Goal: Transaction & Acquisition: Obtain resource

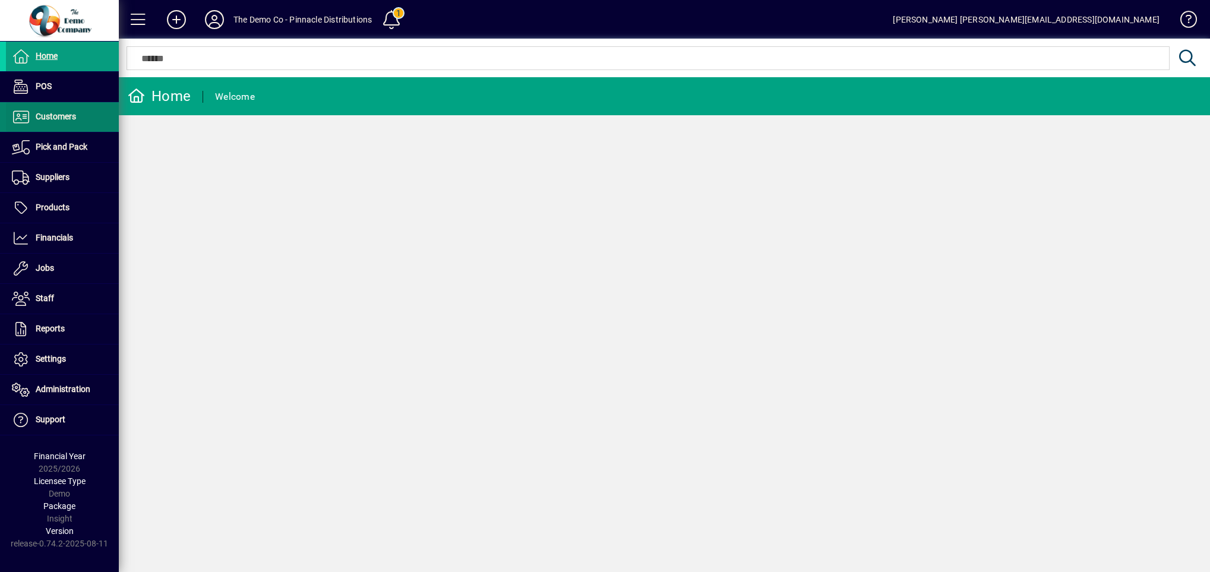
click at [53, 118] on span "Customers" at bounding box center [56, 117] width 40 height 10
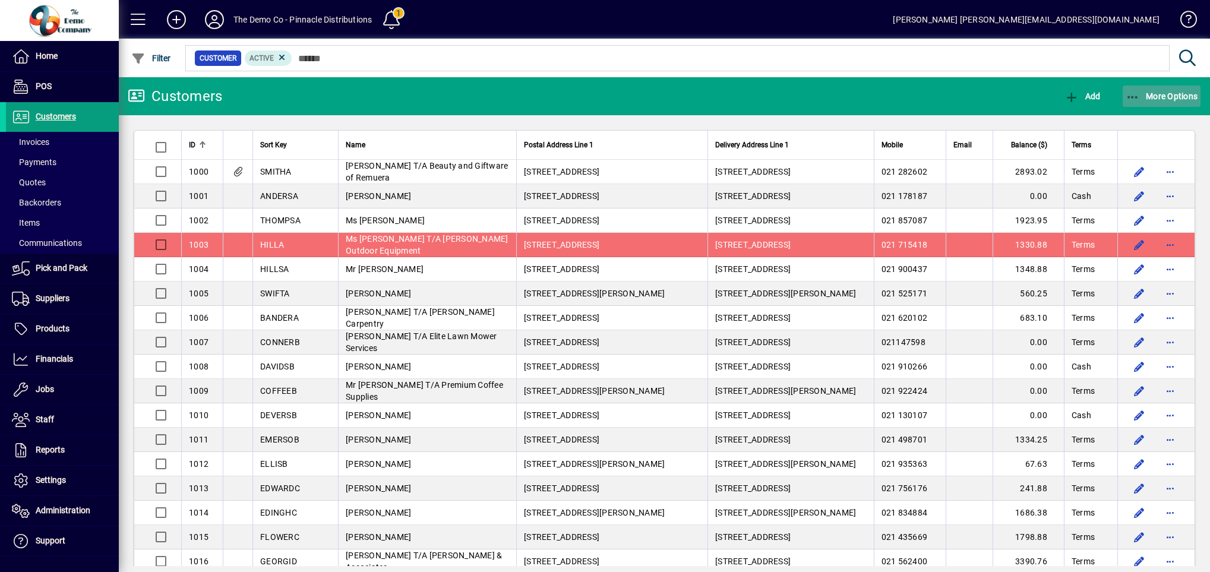
click at [1144, 99] on span "More Options" at bounding box center [1162, 96] width 72 height 10
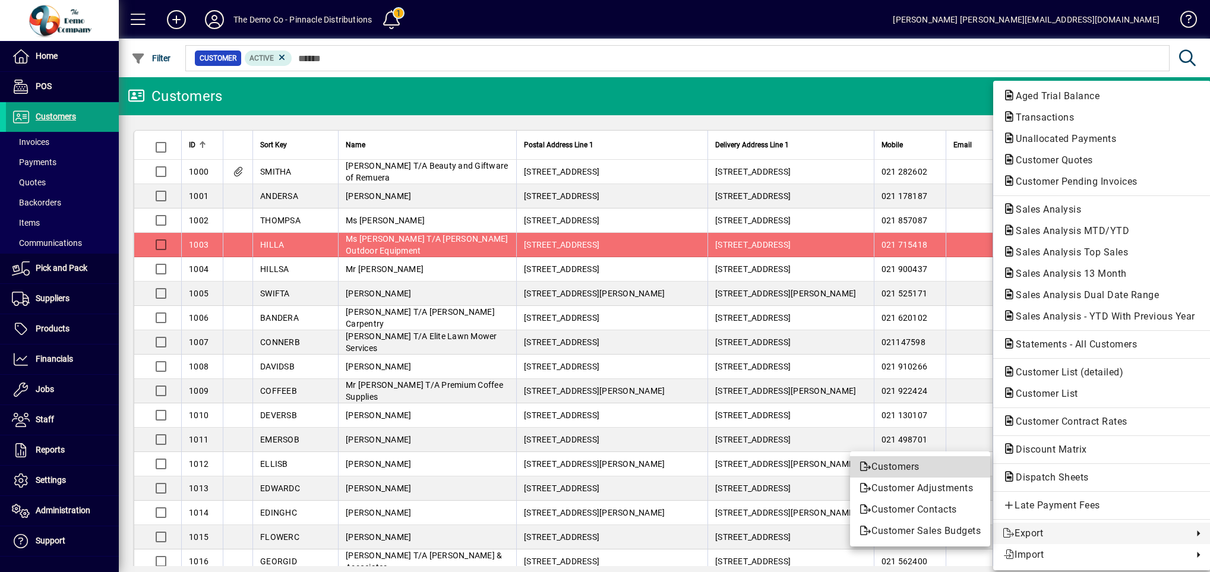
click at [902, 467] on span "Customers" at bounding box center [919, 467] width 121 height 14
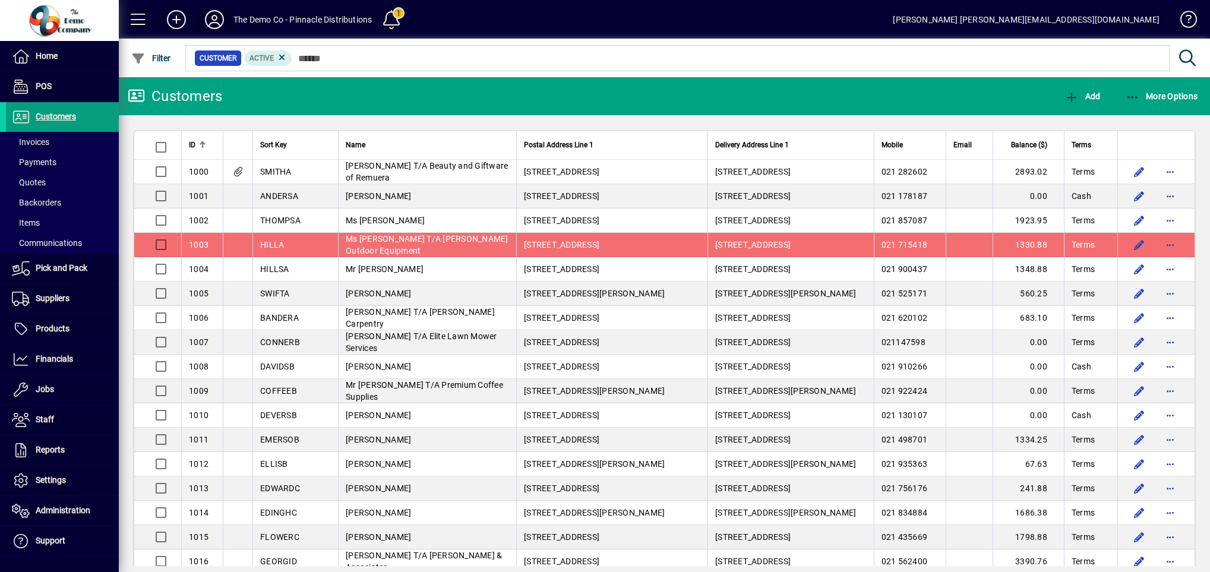
click at [209, 24] on icon at bounding box center [215, 19] width 24 height 19
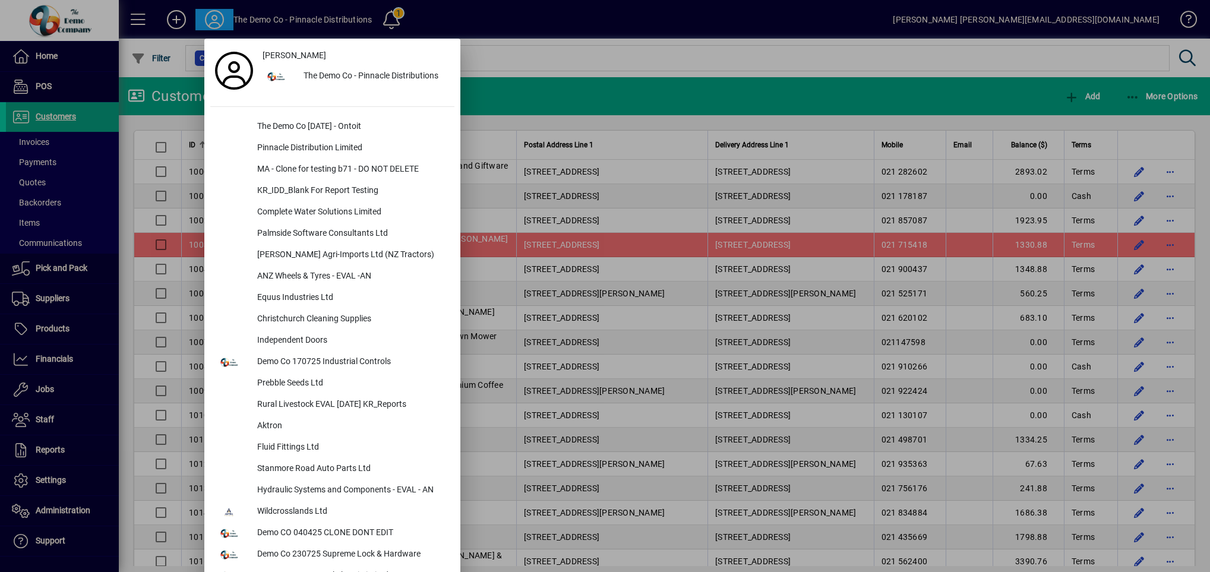
click at [598, 49] on div at bounding box center [605, 286] width 1210 height 572
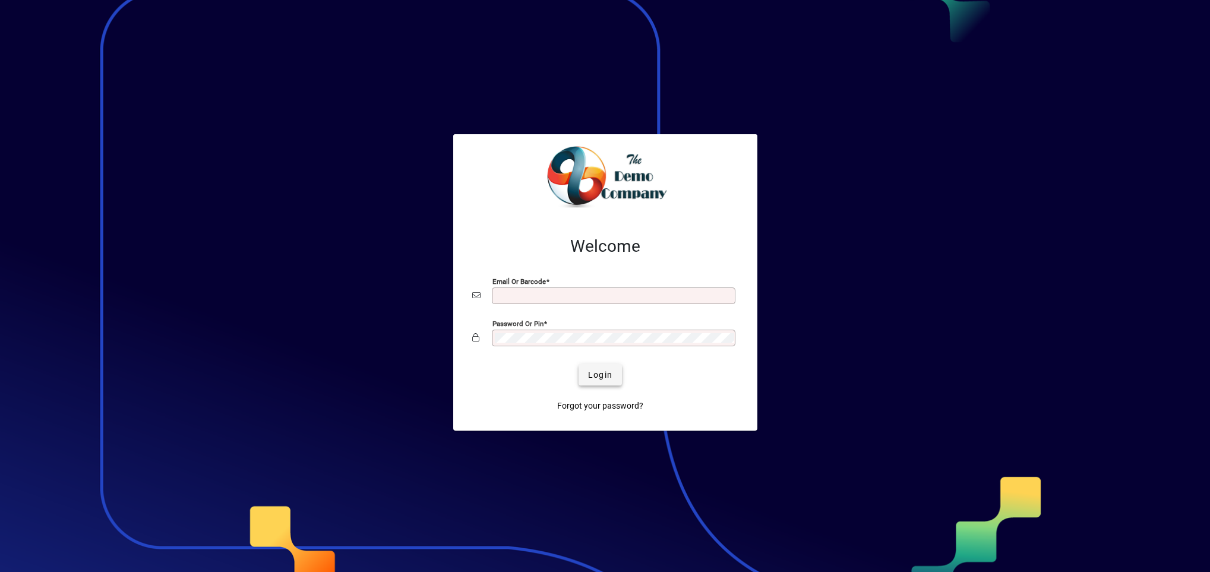
type input "**********"
click at [601, 378] on span "Login" at bounding box center [600, 375] width 24 height 12
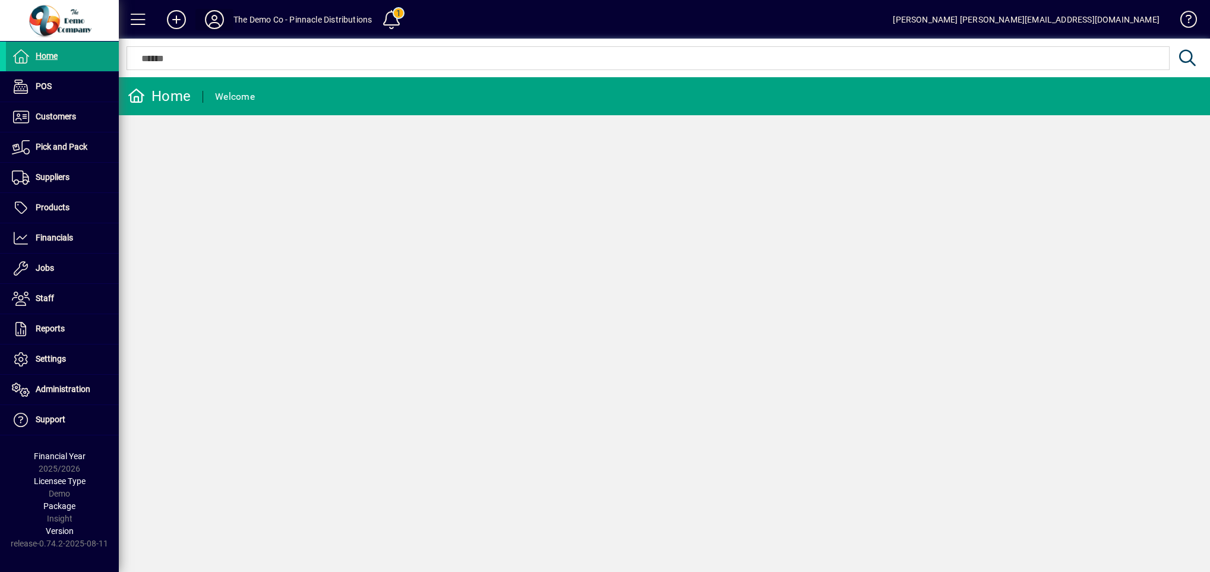
click at [214, 17] on icon at bounding box center [215, 19] width 24 height 19
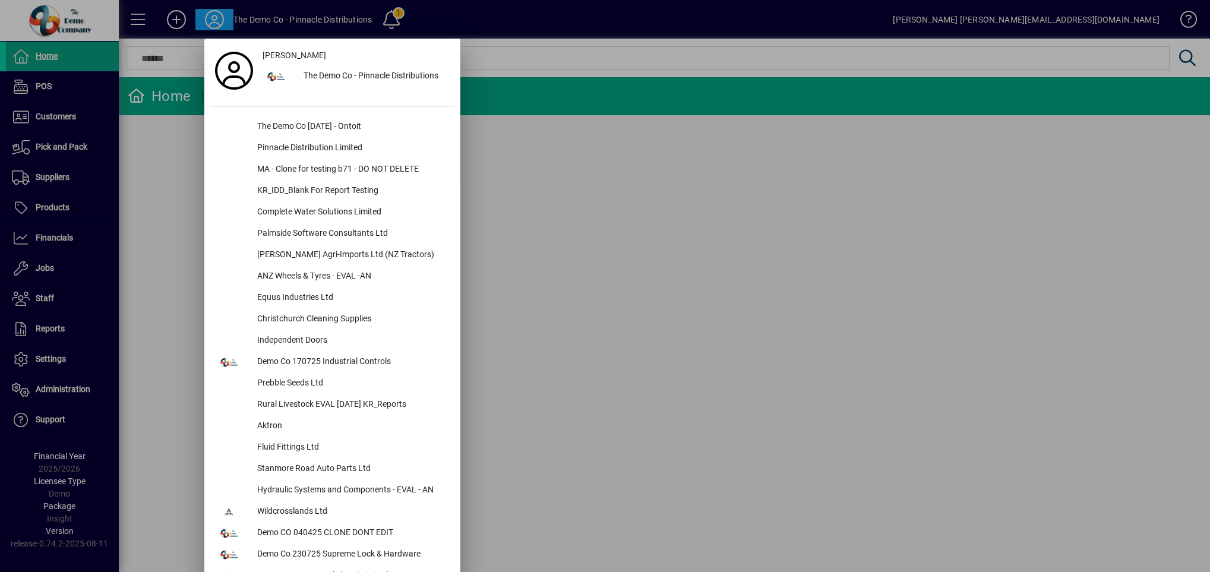
click at [586, 173] on div at bounding box center [605, 286] width 1210 height 572
